Goal: Task Accomplishment & Management: Use online tool/utility

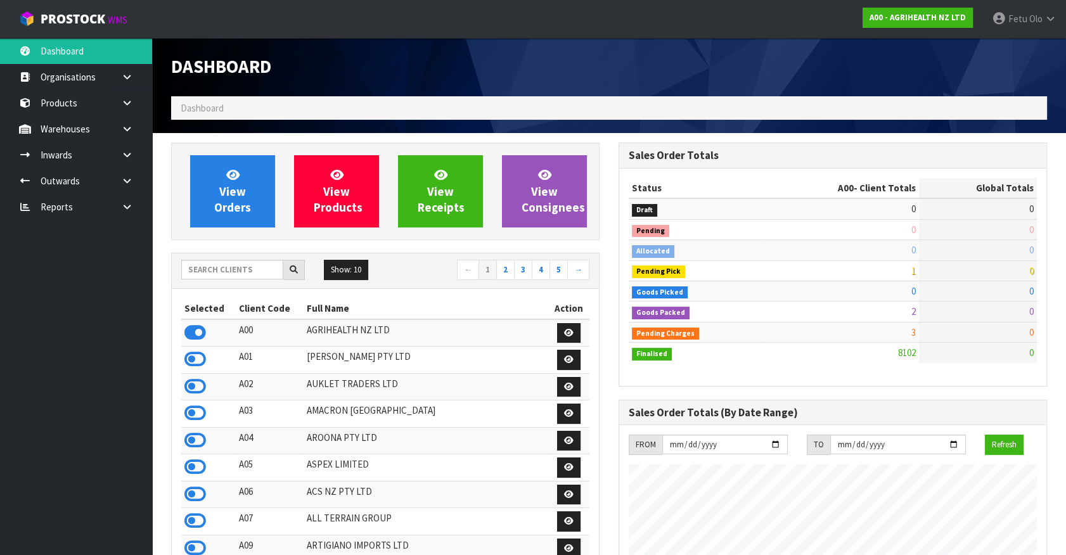
scroll to position [958, 447]
click at [225, 266] on input "text" at bounding box center [232, 270] width 102 height 20
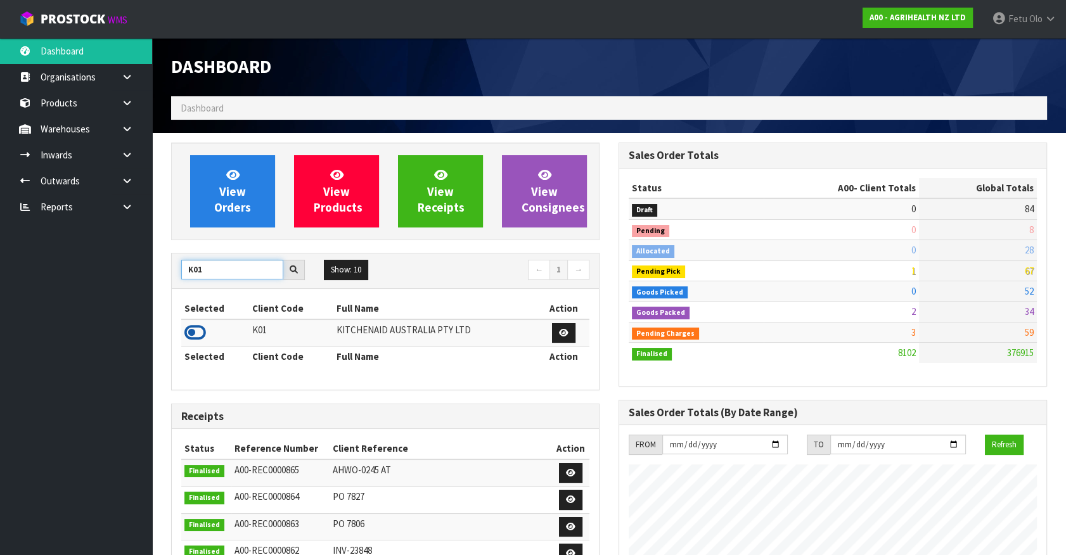
type input "K01"
click at [196, 335] on icon at bounding box center [195, 332] width 22 height 19
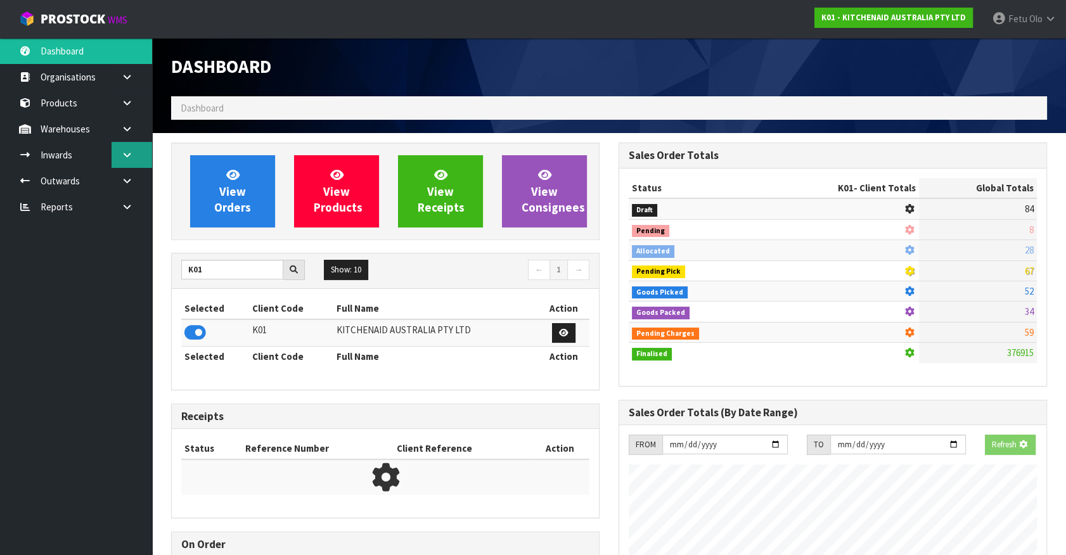
scroll to position [789, 447]
click at [125, 178] on icon at bounding box center [127, 181] width 12 height 10
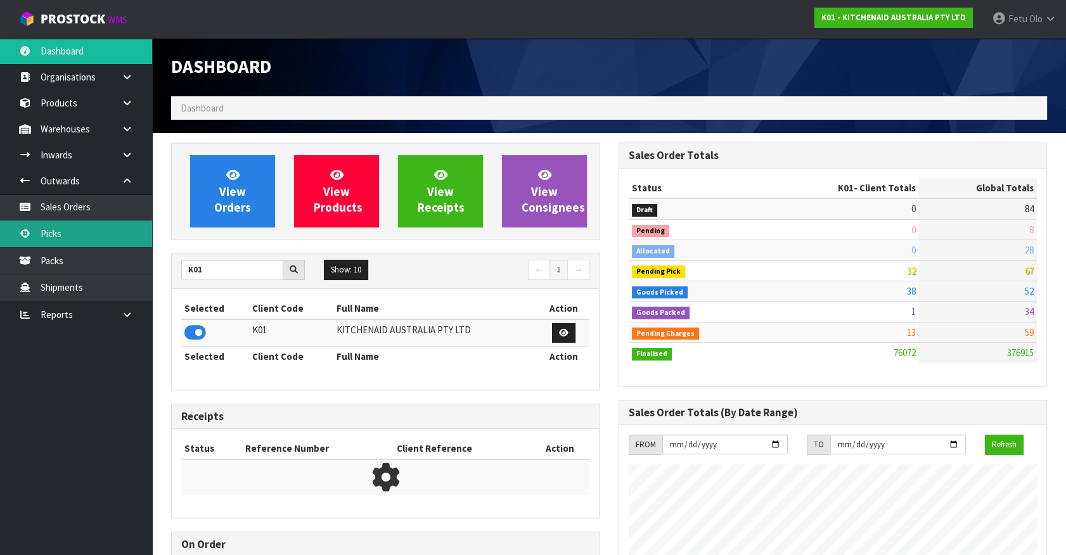
scroll to position [958, 447]
click at [69, 239] on link "Picks" at bounding box center [76, 234] width 152 height 26
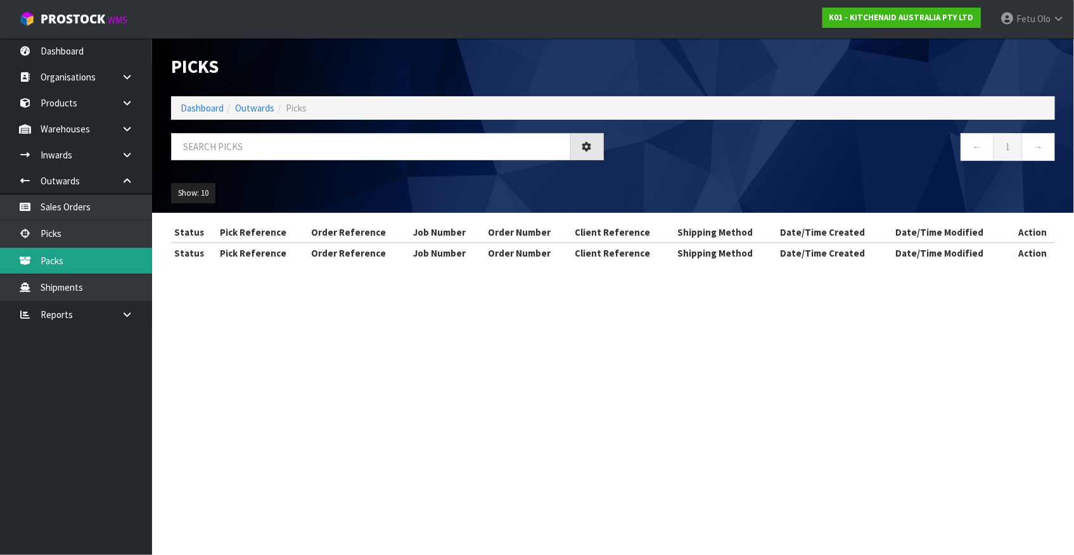
click at [60, 260] on link "Packs" at bounding box center [76, 261] width 152 height 26
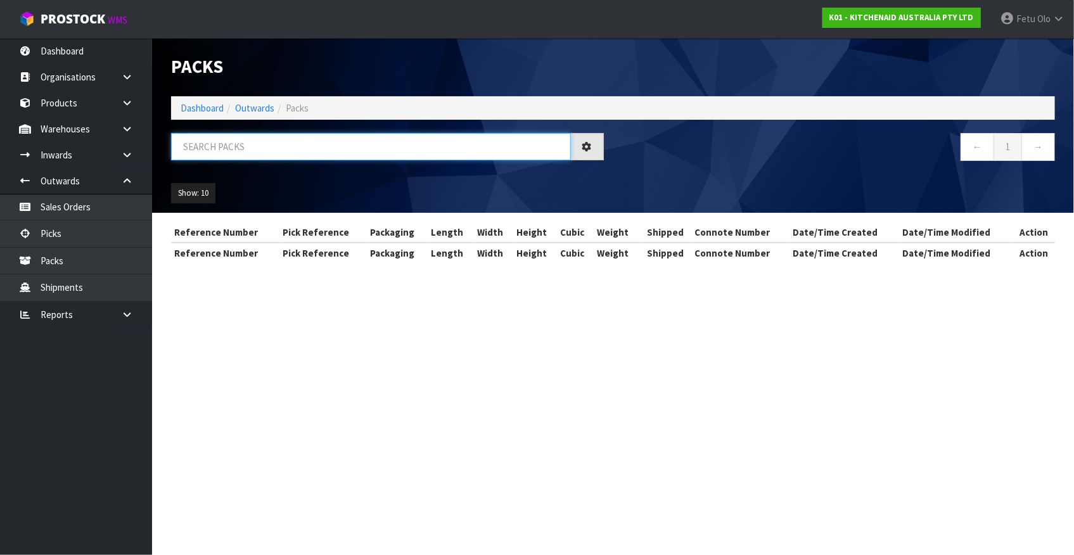
click at [280, 140] on input "text" at bounding box center [371, 146] width 400 height 27
click at [279, 139] on input "text" at bounding box center [371, 146] width 400 height 27
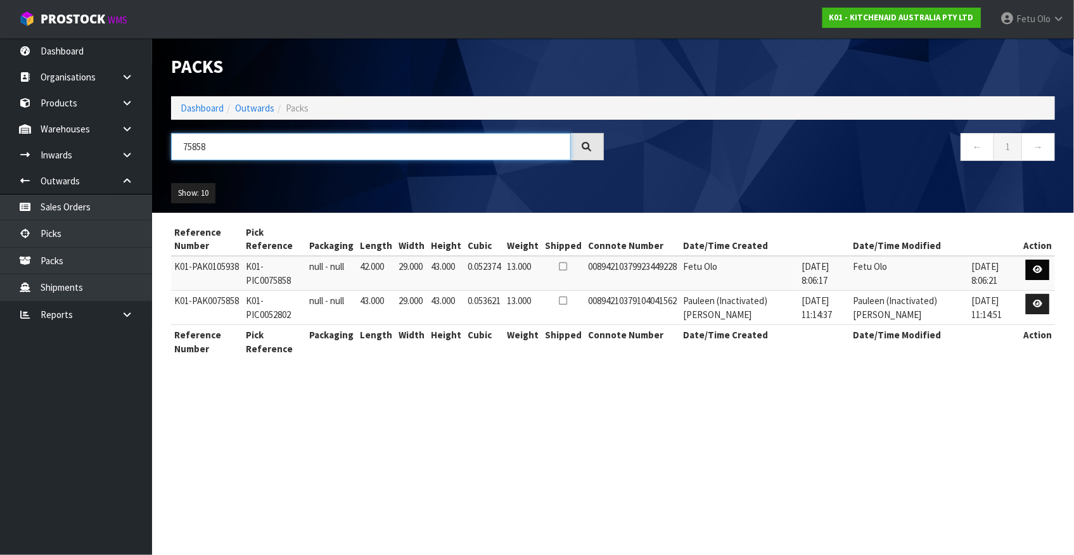
type input "75858"
click at [1039, 272] on icon at bounding box center [1038, 270] width 10 height 8
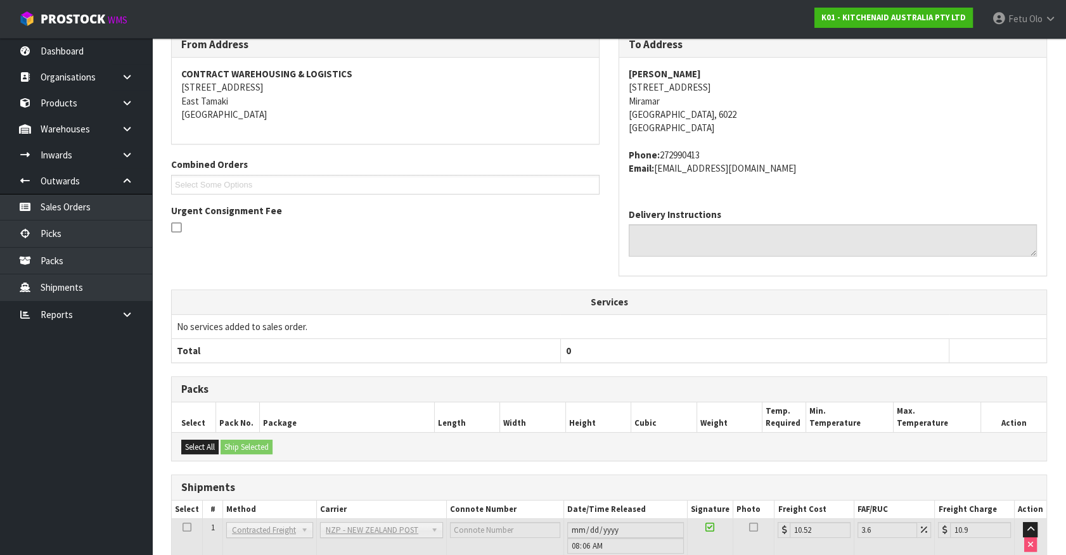
scroll to position [32, 0]
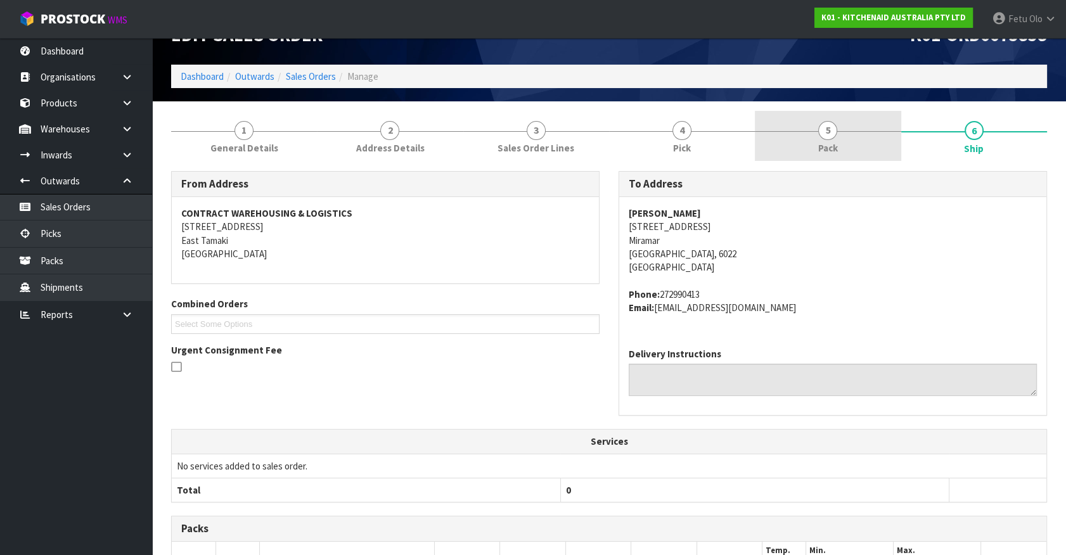
click at [844, 145] on link "5 Pack" at bounding box center [828, 136] width 146 height 50
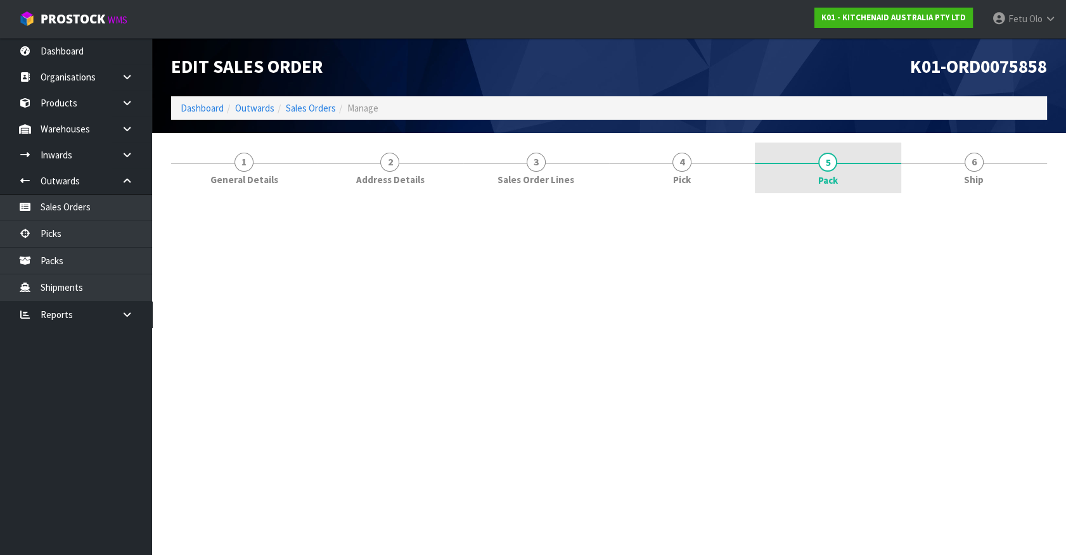
scroll to position [0, 0]
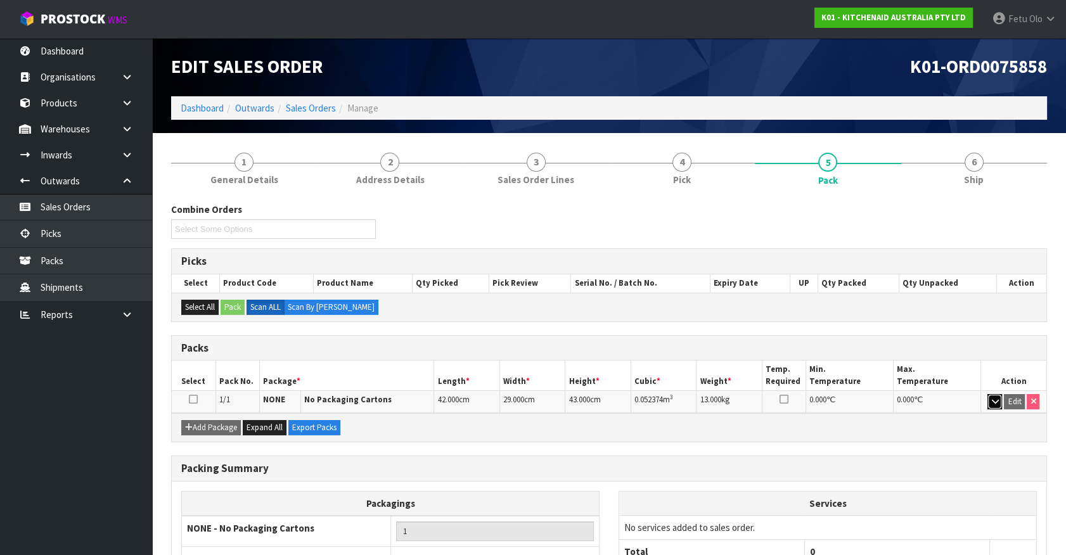
click at [996, 401] on icon "button" at bounding box center [994, 401] width 7 height 8
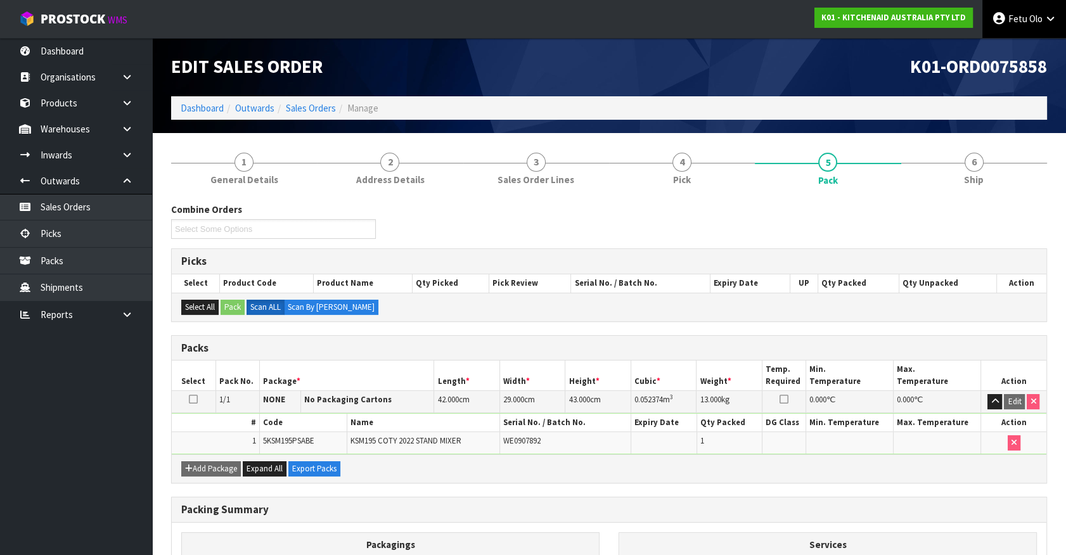
drag, startPoint x: 1046, startPoint y: 22, endPoint x: 1021, endPoint y: 51, distance: 37.8
click at [1045, 22] on icon at bounding box center [1050, 19] width 12 height 10
click at [1014, 54] on link "Logout" at bounding box center [1015, 50] width 100 height 17
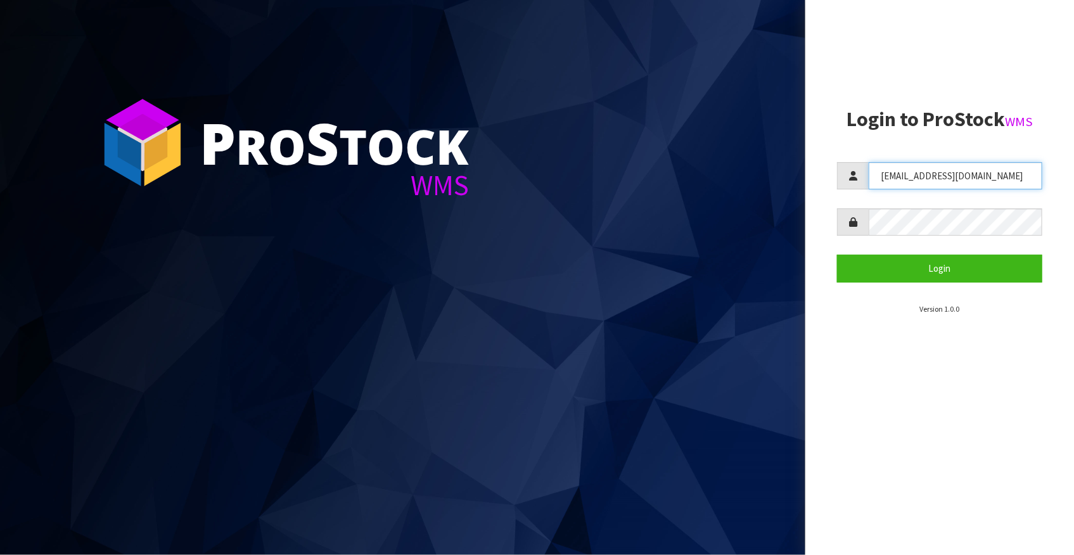
drag, startPoint x: 948, startPoint y: 174, endPoint x: 821, endPoint y: 195, distance: 129.1
click at [821, 195] on aside "Login to ProStock WMS [EMAIL_ADDRESS][DOMAIN_NAME] Login Version 1.0.0" at bounding box center [939, 277] width 269 height 555
type input "[PERSON_NAME]"
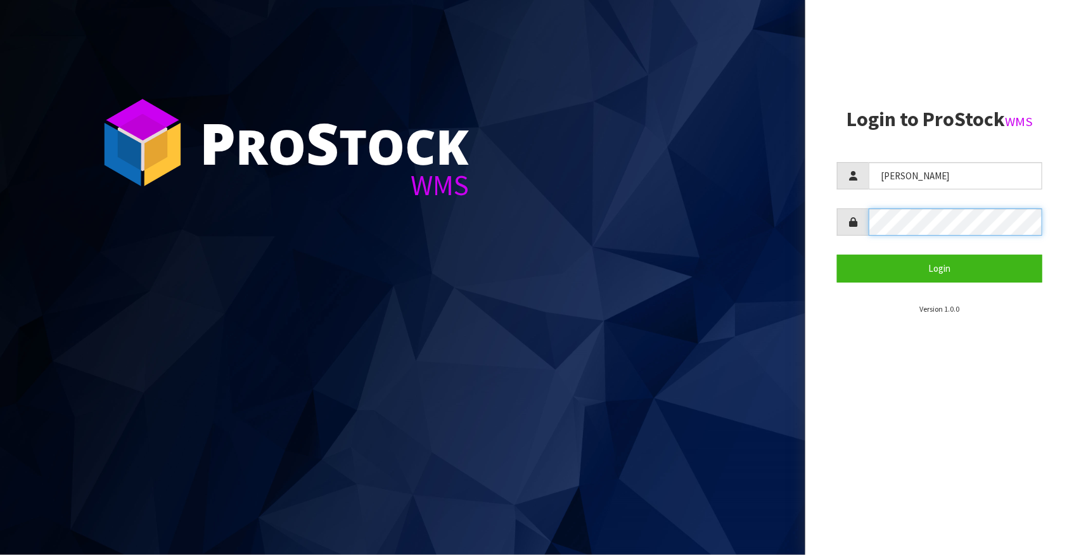
click at [837, 255] on button "Login" at bounding box center [939, 268] width 205 height 27
